Goal: Check status: Check status

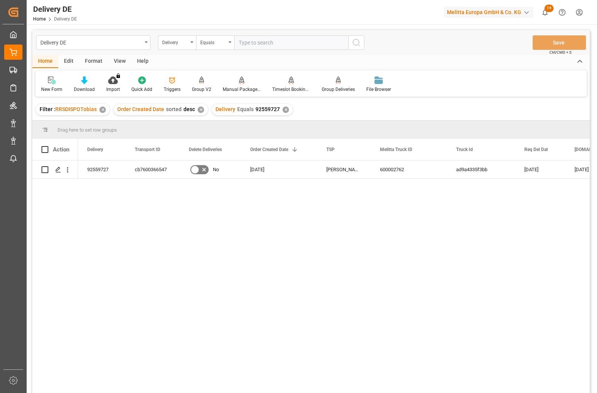
click at [259, 48] on input "text" at bounding box center [291, 42] width 114 height 14
paste input "92552587"
type input "92552587"
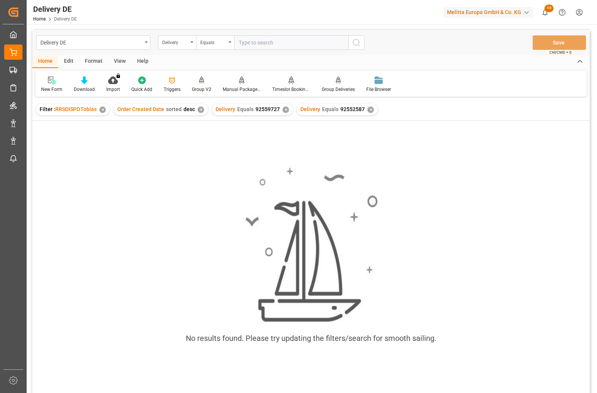
click at [285, 110] on div "✕" at bounding box center [285, 110] width 6 height 6
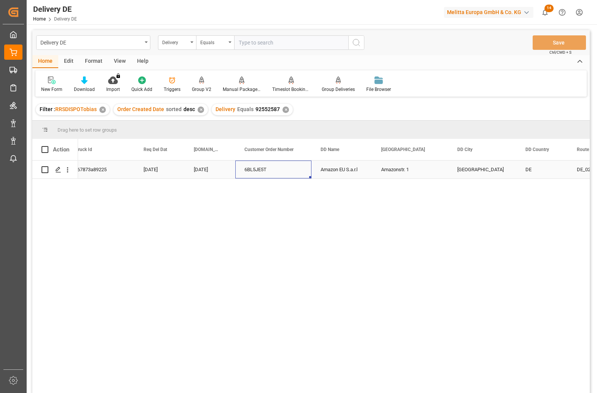
click at [256, 169] on div "6BL5JE5T" at bounding box center [273, 170] width 76 height 18
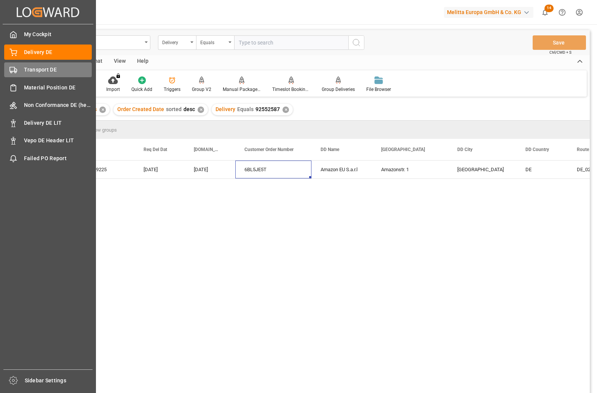
click at [27, 70] on span "Transport DE" at bounding box center [58, 70] width 68 height 8
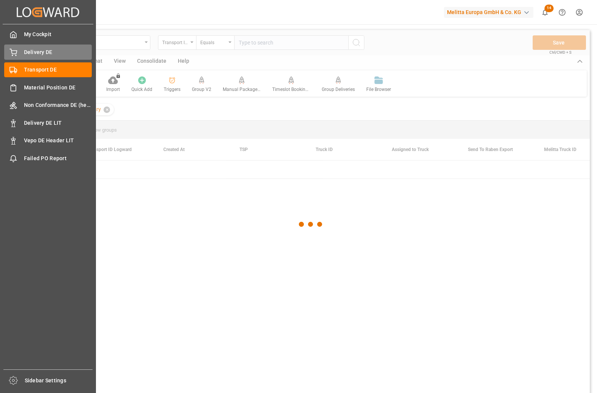
click at [38, 54] on span "Delivery DE" at bounding box center [58, 52] width 68 height 8
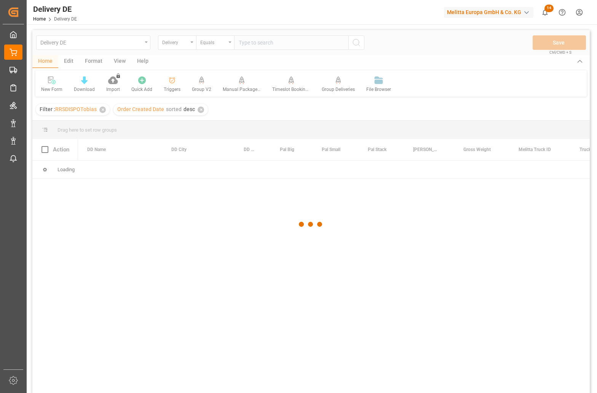
click at [258, 44] on div at bounding box center [310, 224] width 557 height 388
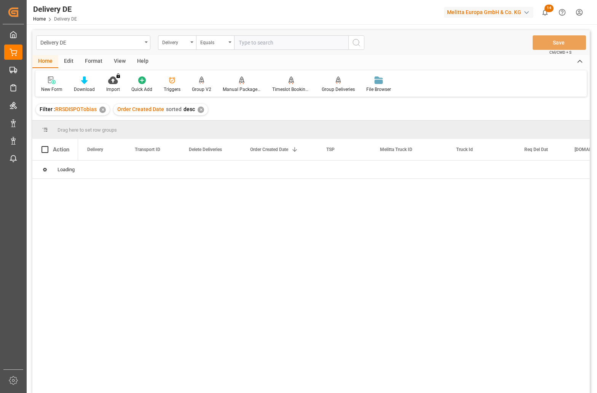
click at [261, 43] on input "text" at bounding box center [291, 42] width 114 height 14
paste input "630bf683e662"
type input "630bf683e662"
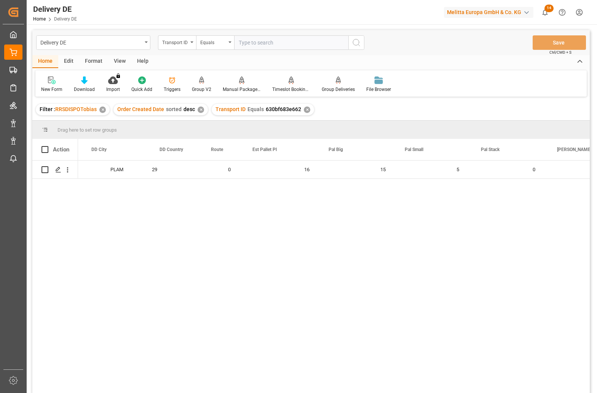
scroll to position [0, 709]
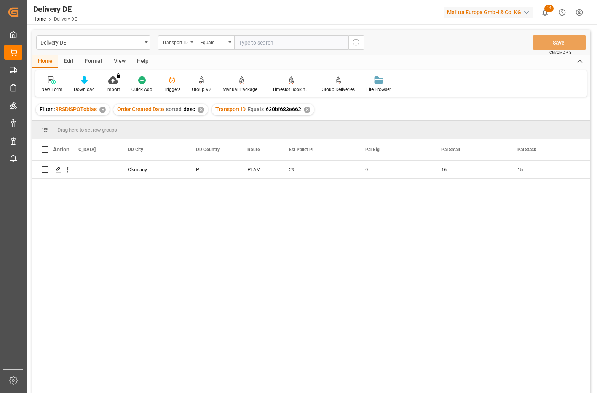
click at [469, 279] on div "29 0 16 15 5 0 PLAM PL Okmiany Okmiany 3C Amazon Fulfillment Poland" at bounding box center [333, 279] width 511 height 237
